Goal: Task Accomplishment & Management: Manage account settings

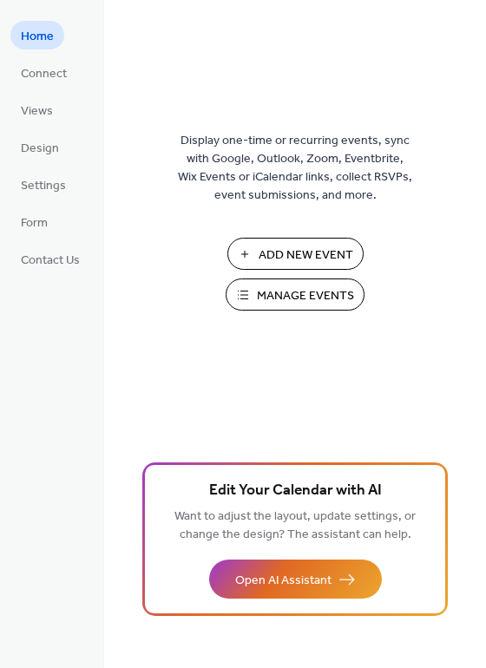
click at [273, 297] on span "Manage Events" at bounding box center [305, 296] width 97 height 18
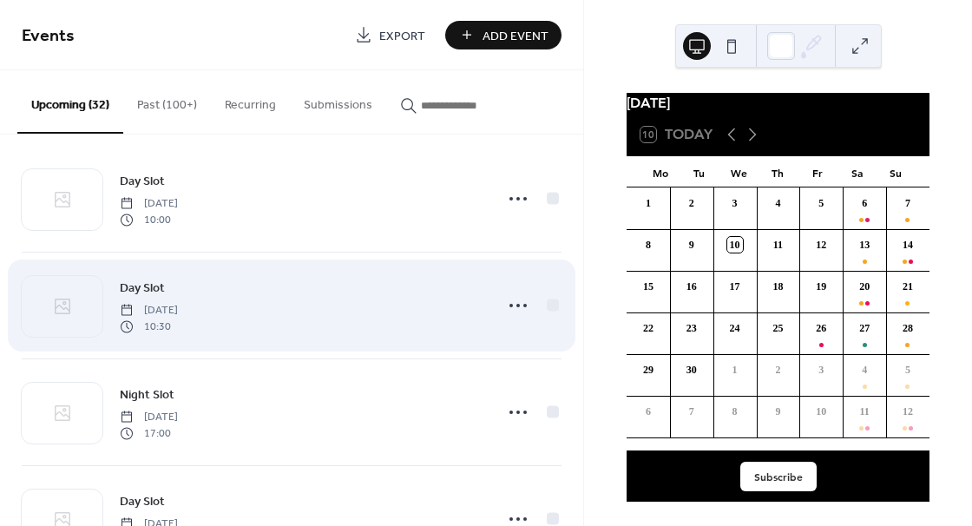
scroll to position [10, 0]
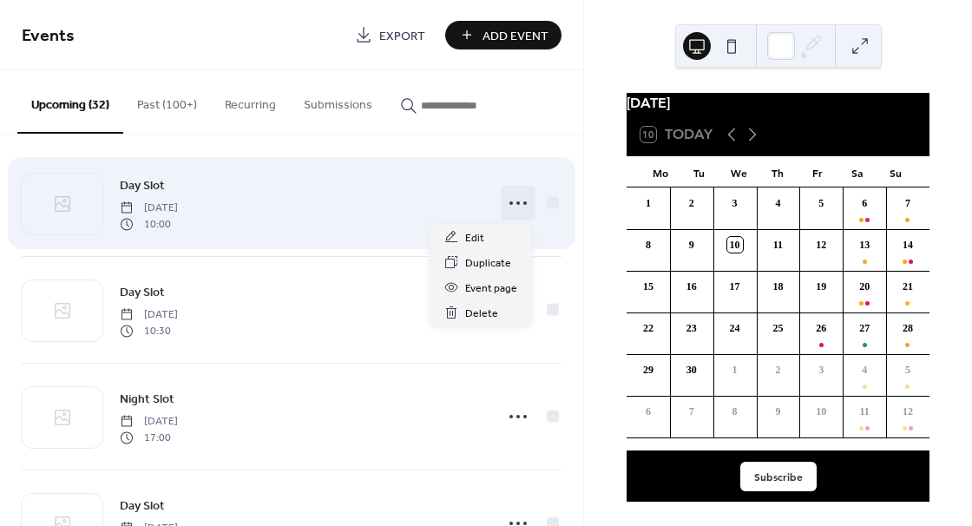
click at [515, 200] on icon at bounding box center [518, 203] width 28 height 28
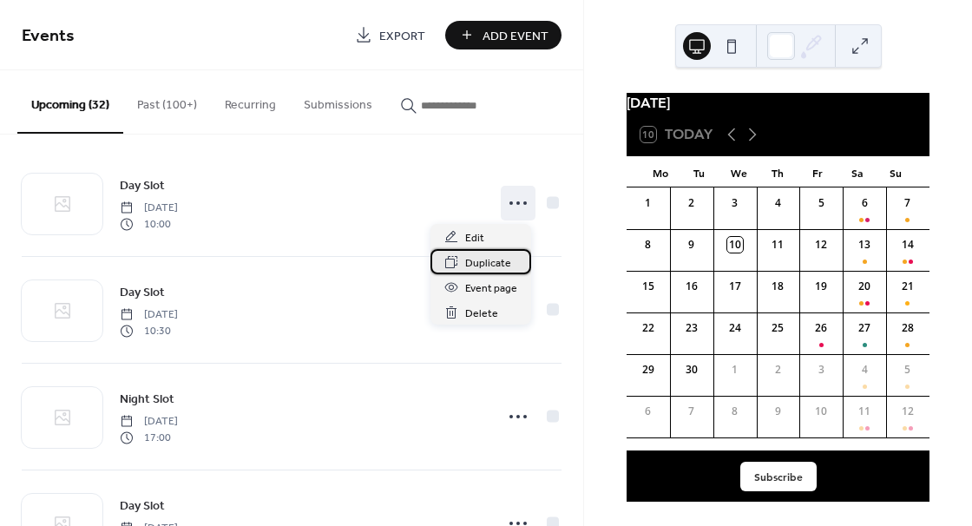
click at [463, 263] on div "Duplicate" at bounding box center [480, 261] width 101 height 25
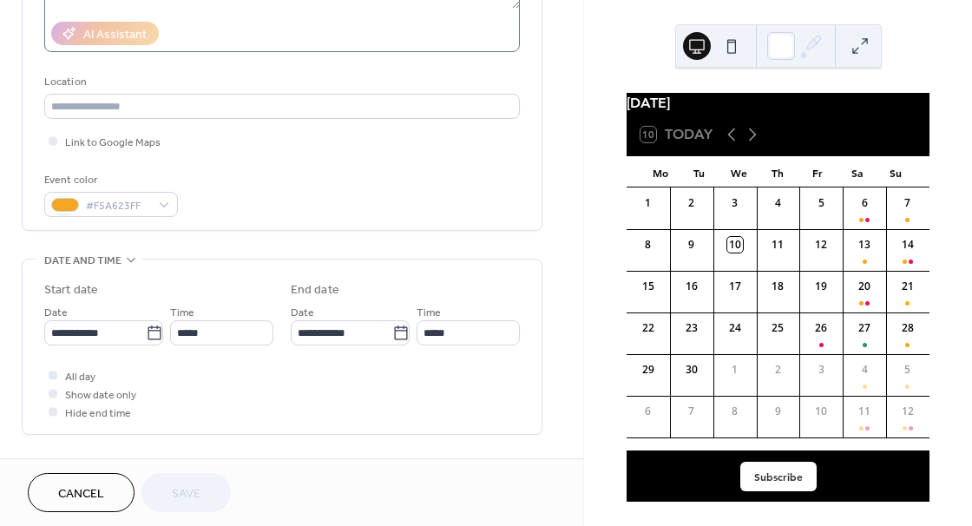
scroll to position [311, 0]
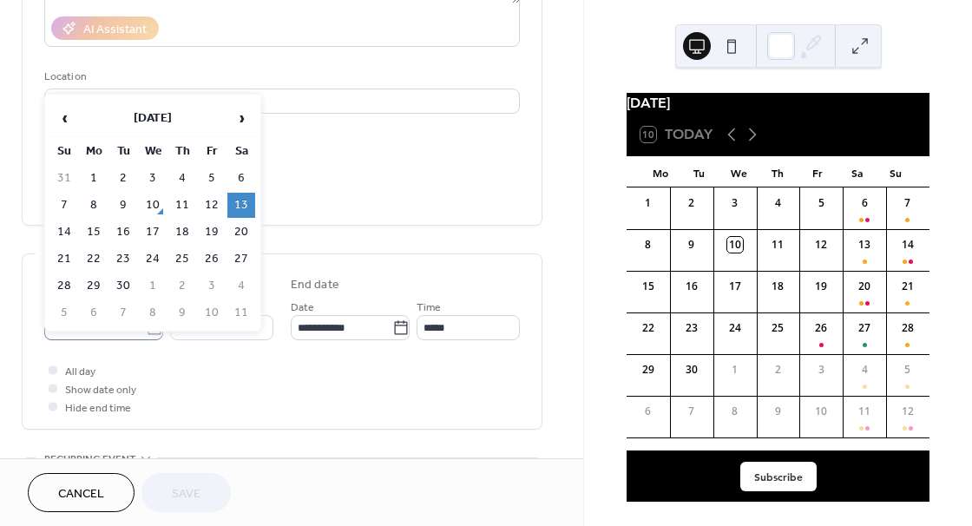
click at [151, 334] on icon at bounding box center [154, 327] width 17 height 17
click at [146, 334] on input "**********" at bounding box center [95, 327] width 102 height 25
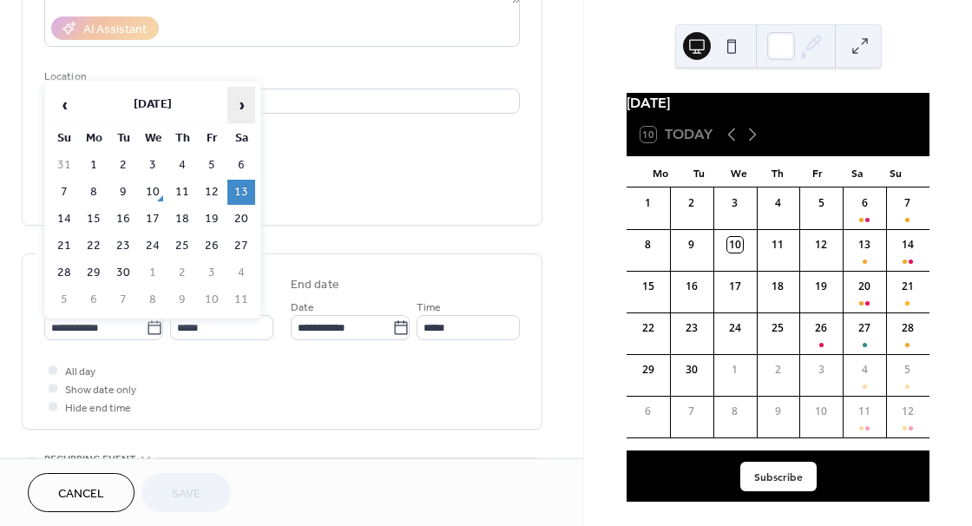
click at [250, 108] on span "›" at bounding box center [241, 105] width 26 height 35
click at [240, 188] on td "8" at bounding box center [241, 192] width 28 height 25
type input "**********"
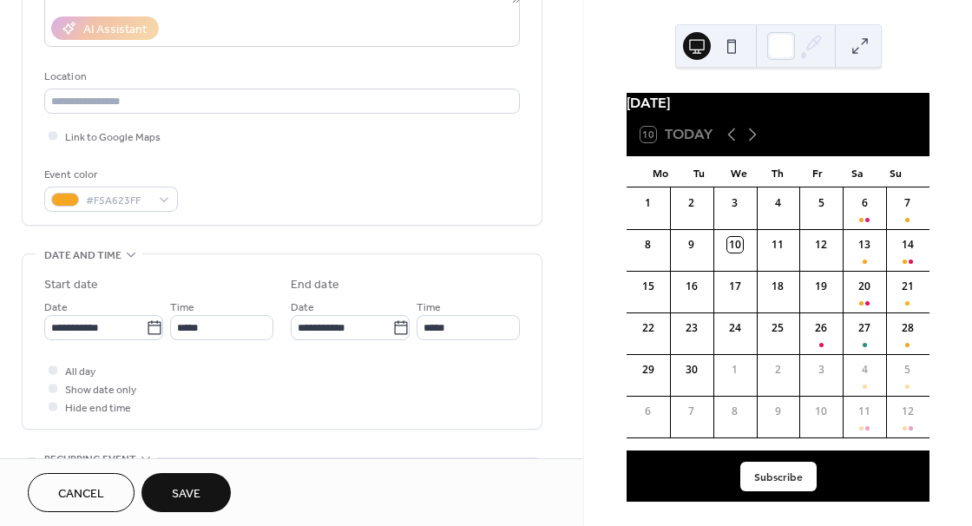
click at [180, 487] on span "Save" at bounding box center [186, 494] width 29 height 18
